Goal: Task Accomplishment & Management: Use online tool/utility

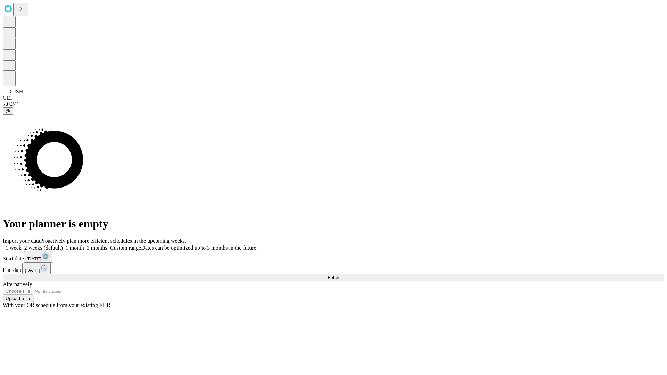
click at [339, 275] on span "Fetch" at bounding box center [333, 277] width 11 height 5
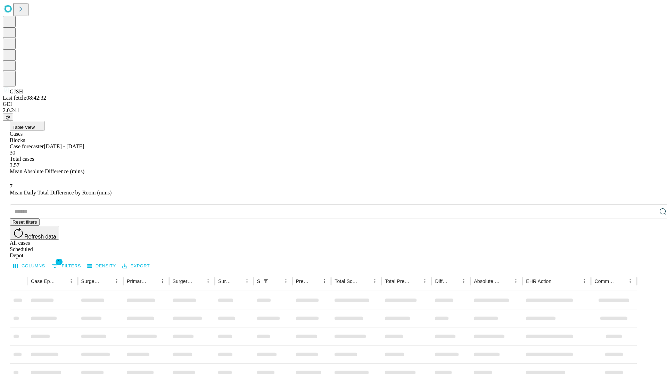
click at [649, 253] on div "Depot" at bounding box center [341, 256] width 662 height 6
